Goal: Find specific page/section

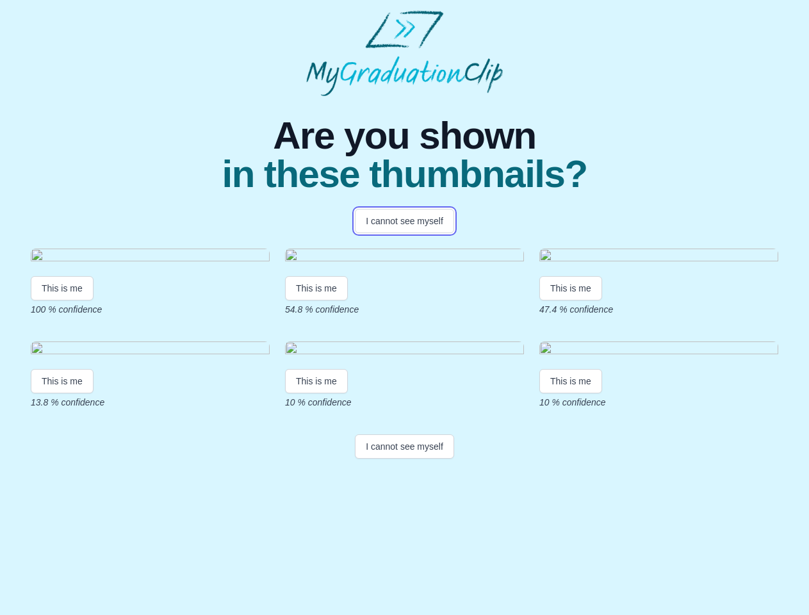
click at [404, 221] on button "I cannot see myself" at bounding box center [404, 221] width 99 height 24
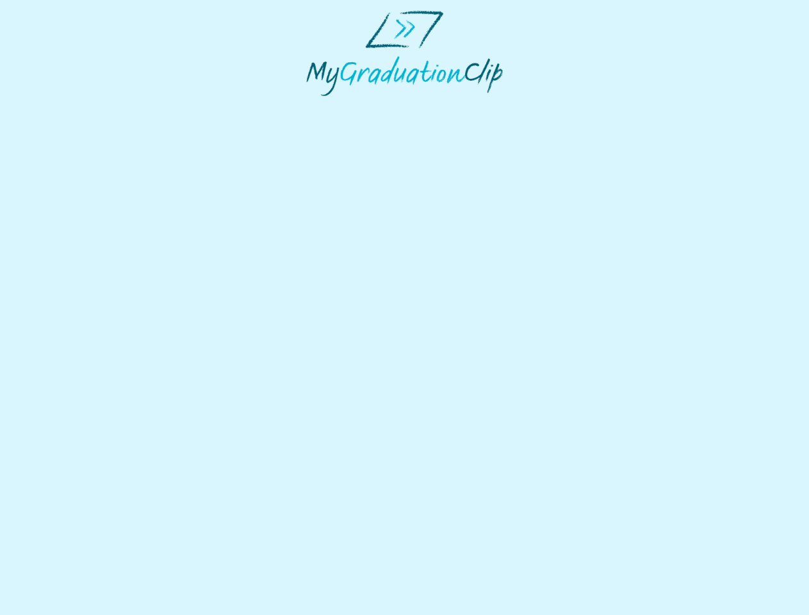
click at [62, 106] on html at bounding box center [404, 53] width 809 height 106
click at [318, 106] on html at bounding box center [404, 53] width 809 height 106
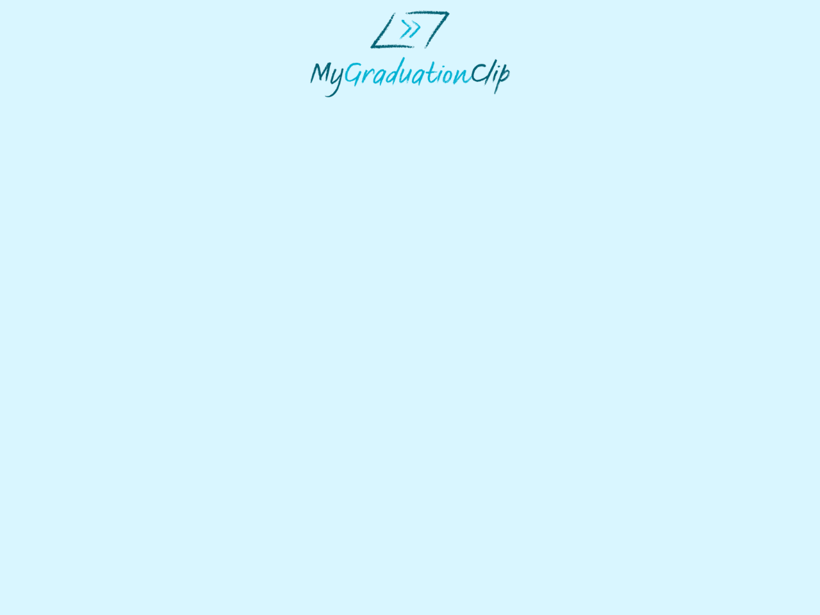
click at [574, 108] on html at bounding box center [410, 54] width 820 height 108
click at [62, 108] on html at bounding box center [410, 54] width 820 height 108
click at [318, 108] on html at bounding box center [410, 54] width 820 height 108
click at [574, 108] on html at bounding box center [410, 54] width 820 height 108
